Goal: Transaction & Acquisition: Obtain resource

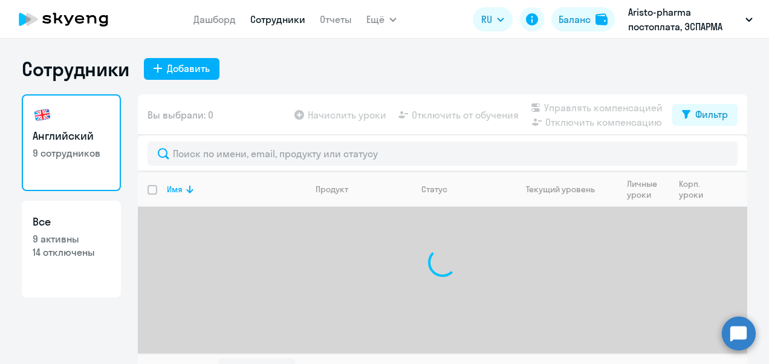
select select "30"
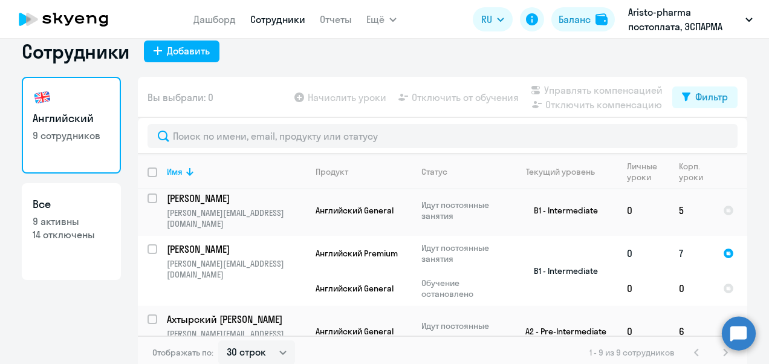
scroll to position [23, 0]
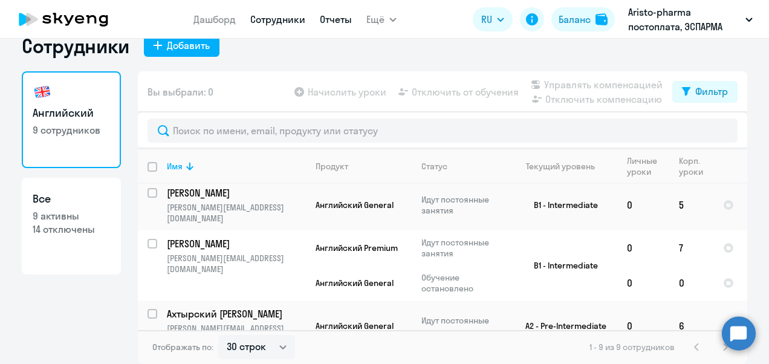
click at [336, 21] on link "Отчеты" at bounding box center [336, 19] width 32 height 12
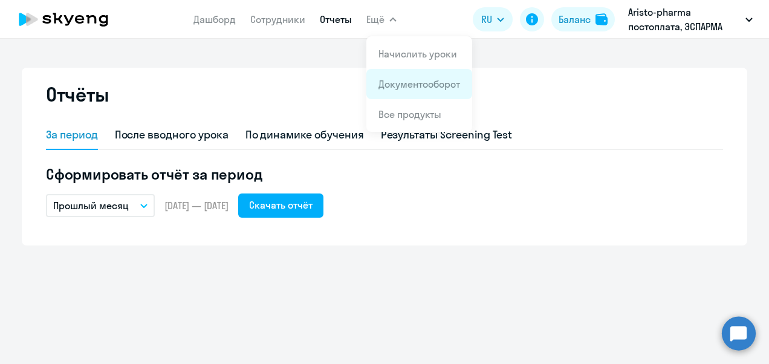
click at [393, 91] on app-menu-item-link "Документооборот" at bounding box center [419, 84] width 82 height 15
click at [402, 89] on link "Документооборот" at bounding box center [419, 84] width 82 height 12
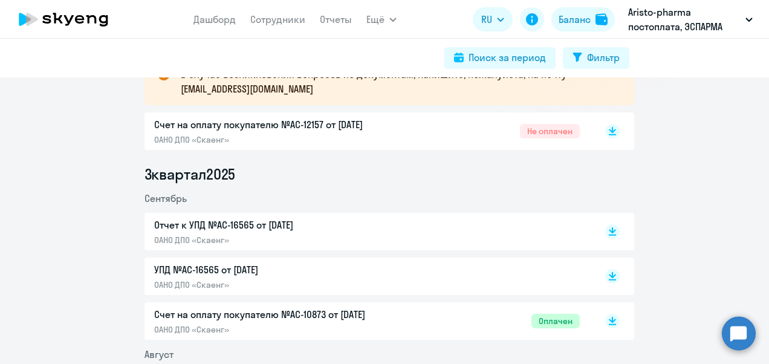
scroll to position [242, 0]
click at [609, 131] on icon at bounding box center [612, 128] width 7 height 6
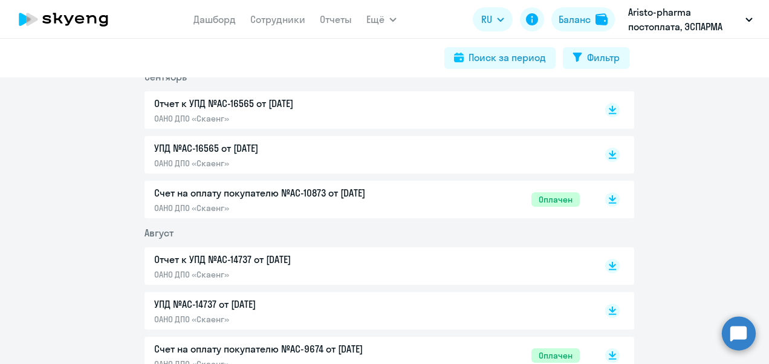
scroll to position [423, 0]
